Goal: Transaction & Acquisition: Purchase product/service

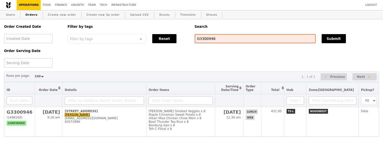
select select "100"
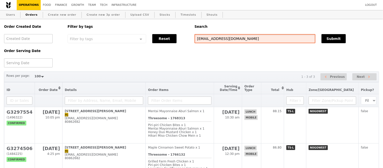
click at [229, 40] on input "janeyvjose@yahoo.com" at bounding box center [254, 38] width 121 height 9
paste input "G3301800"
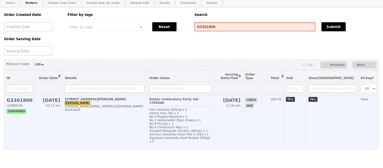
scroll to position [17, 0]
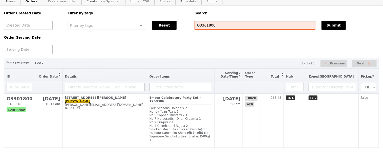
click at [218, 24] on input "G3301800" at bounding box center [254, 25] width 121 height 9
paste input "103"
type input "G3301103"
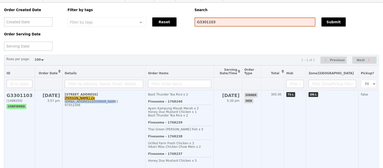
drag, startPoint x: 105, startPoint y: 105, endPoint x: 65, endPoint y: 107, distance: 40.0
click at [65, 103] on div "tang_leng_ze@a-star.edu.sg" at bounding box center [104, 102] width 78 height 4
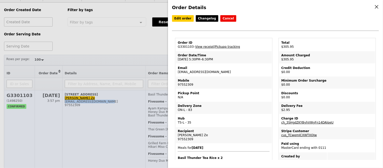
copy div "tang_leng_ze@a-star.edu.sg"
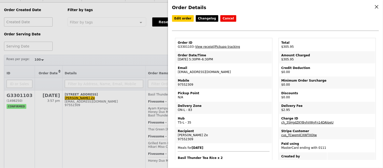
click at [80, 102] on div "Order Details Edit order Changelog Cancel Order ID G3301103 – View receipt | Pi…" at bounding box center [191, 84] width 383 height 168
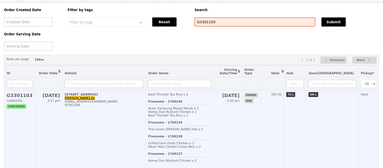
drag, startPoint x: 87, startPoint y: 102, endPoint x: 62, endPoint y: 103, distance: 24.8
click at [62, 103] on td "1 Fusionopolis Way, #16-16 Tang Leng Ze tang_leng_ze@a-star.edu.sg 97552309" at bounding box center [103, 129] width 83 height 78
copy link "Tang Leng Ze"
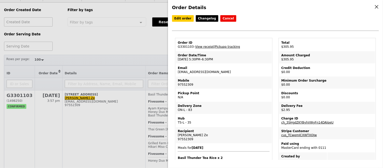
click at [184, 49] on td "Order ID G3301103 – View receipt | Pickupp tracking" at bounding box center [224, 45] width 96 height 12
copy td "G3301103"
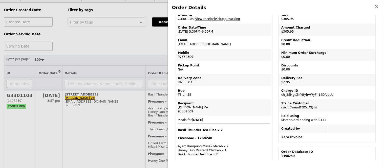
scroll to position [112, 0]
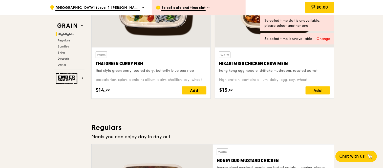
scroll to position [393, 0]
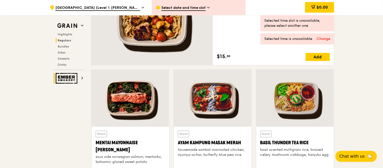
click at [69, 82] on img at bounding box center [67, 78] width 23 height 11
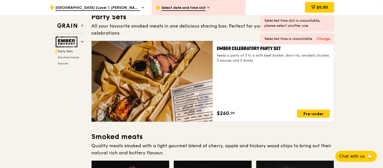
scroll to position [100, 0]
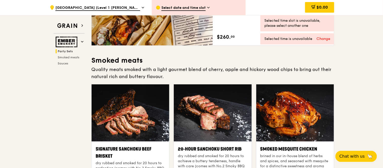
click at [123, 9] on span "Tan Tock Seng Hospital (Level 1 Ward block drop-off point)" at bounding box center [97, 8] width 85 height 6
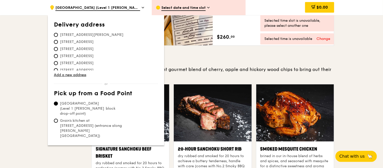
click at [71, 34] on span "110K Wishart Road, 098738" at bounding box center [92, 34] width 76 height 5
click at [58, 34] on input "110K Wishart Road, 098738" at bounding box center [56, 35] width 4 height 4
radio input "true"
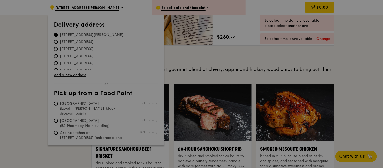
click at [354, 47] on div at bounding box center [191, 84] width 383 height 168
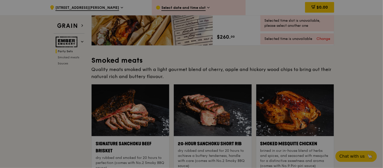
click at [354, 47] on div at bounding box center [191, 84] width 383 height 168
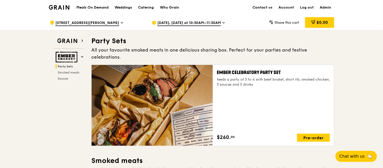
scroll to position [0, 0]
click at [176, 70] on div at bounding box center [152, 105] width 121 height 81
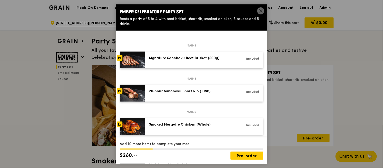
click at [260, 10] on icon at bounding box center [261, 10] width 3 height 3
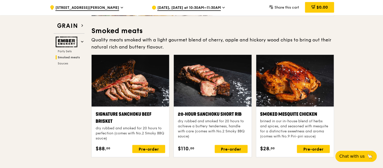
scroll to position [140, 0]
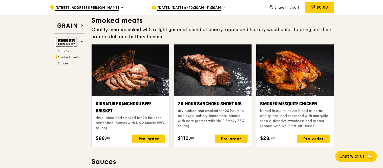
click at [140, 77] on div at bounding box center [131, 70] width 78 height 52
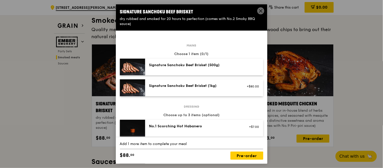
click at [261, 8] on span at bounding box center [261, 10] width 7 height 7
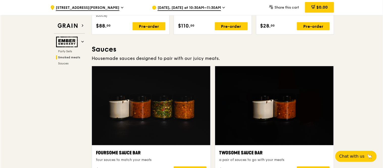
scroll to position [168, 0]
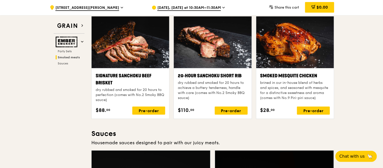
click at [149, 87] on div "dry rubbed and smoked for 20 hours to perfection (comes with No.2 Smoky BBQ sau…" at bounding box center [131, 94] width 70 height 15
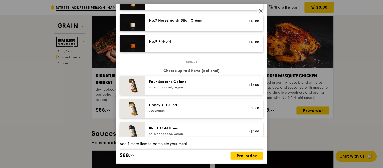
scroll to position [196, 0]
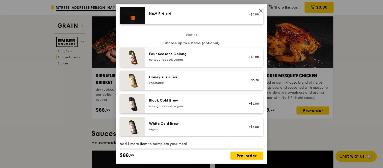
click at [259, 12] on icon at bounding box center [261, 11] width 5 height 5
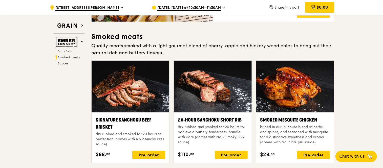
scroll to position [0, 0]
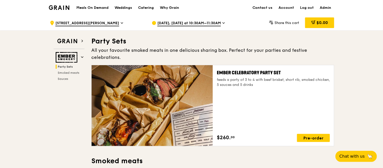
click at [161, 24] on span "[DATE], [DATE] at 10:30AM–11:30AM" at bounding box center [188, 24] width 63 height 6
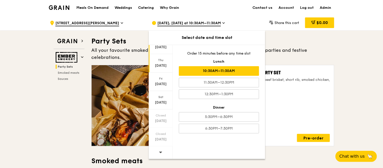
scroll to position [41, 0]
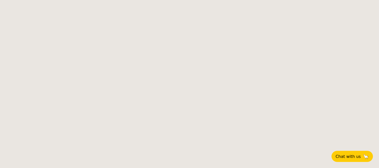
select select
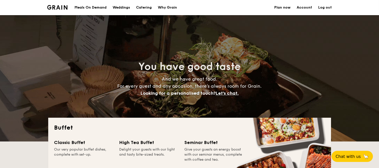
scroll to position [140, 0]
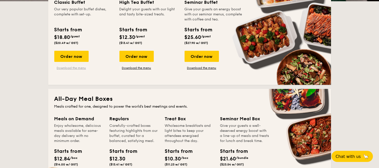
click at [78, 67] on link "Download the menu" at bounding box center [71, 68] width 34 height 4
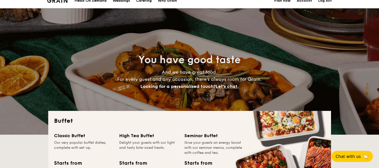
scroll to position [0, 0]
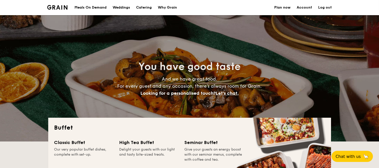
click at [86, 8] on div "Meals On Demand" at bounding box center [91, 7] width 32 height 15
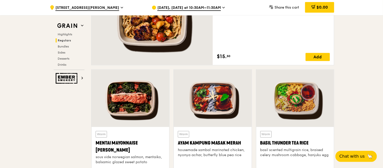
scroll to position [477, 0]
